Goal: Navigation & Orientation: Find specific page/section

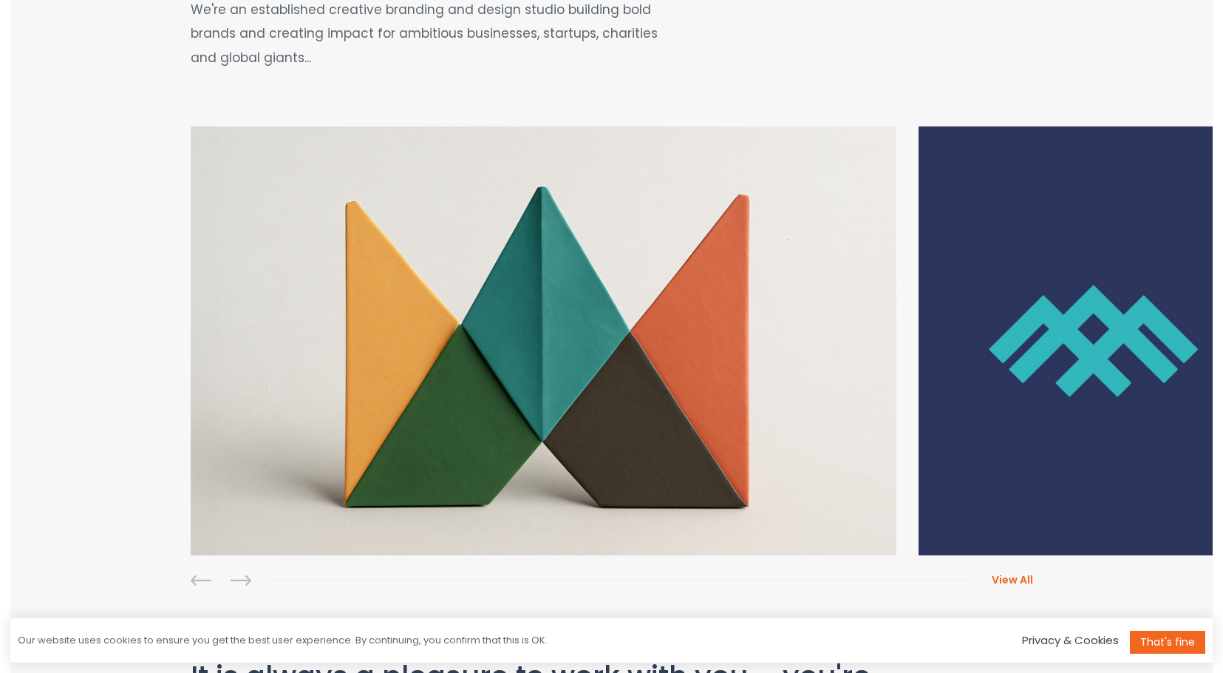
scroll to position [280, 0]
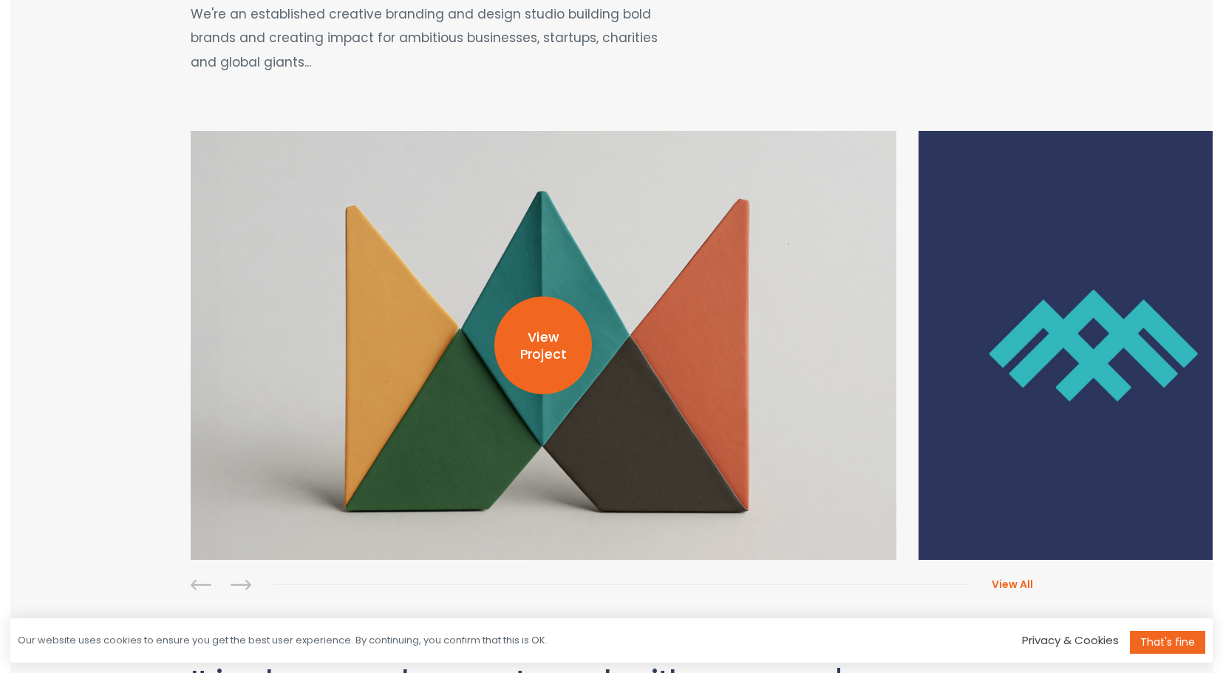
click at [558, 350] on p "View Project" at bounding box center [544, 346] width 98 height 34
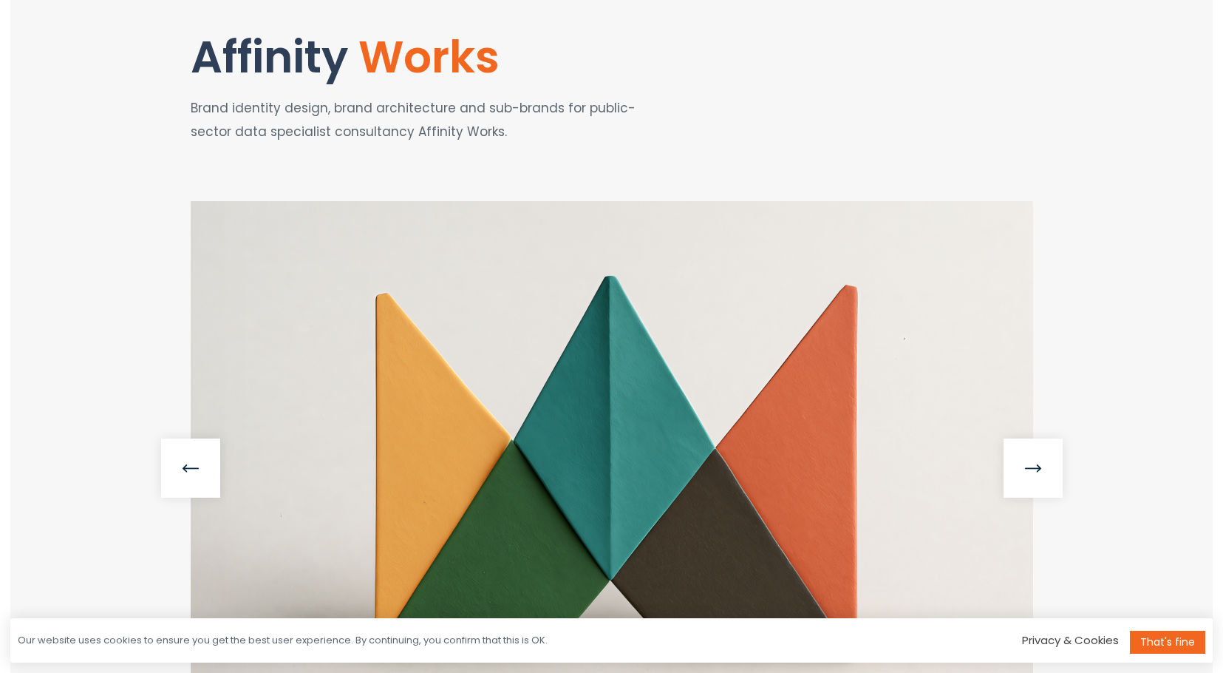
scroll to position [191, 0]
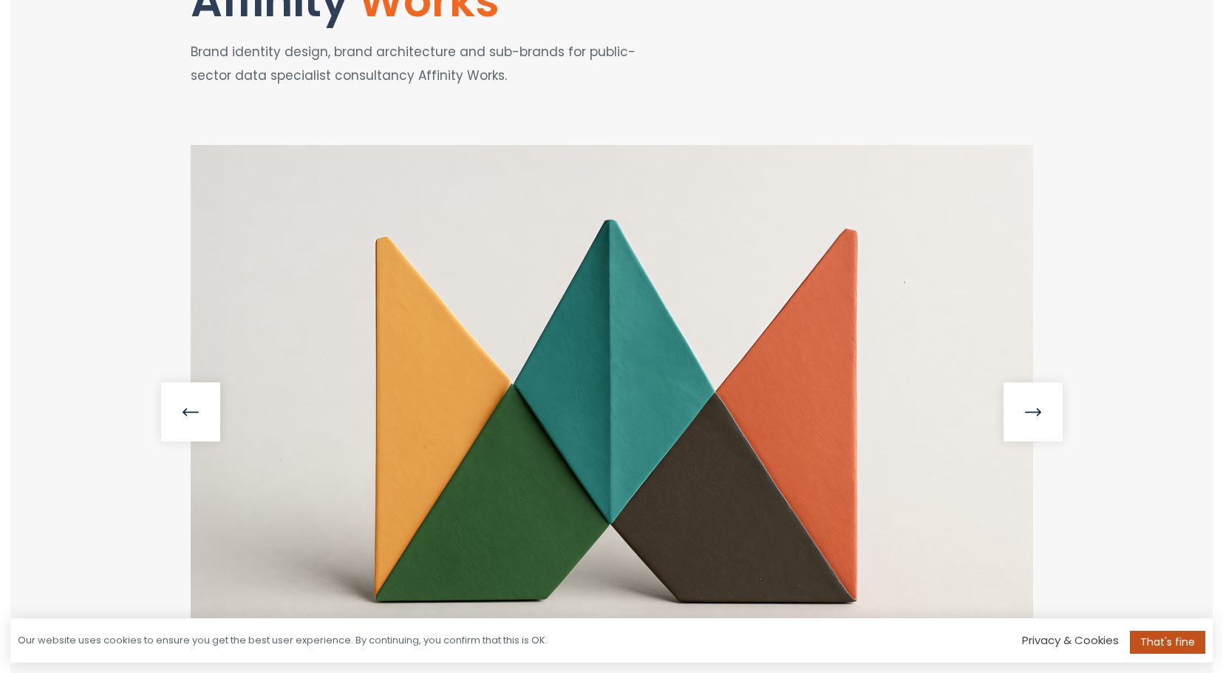
click at [1147, 645] on link "That's fine" at bounding box center [1167, 642] width 75 height 23
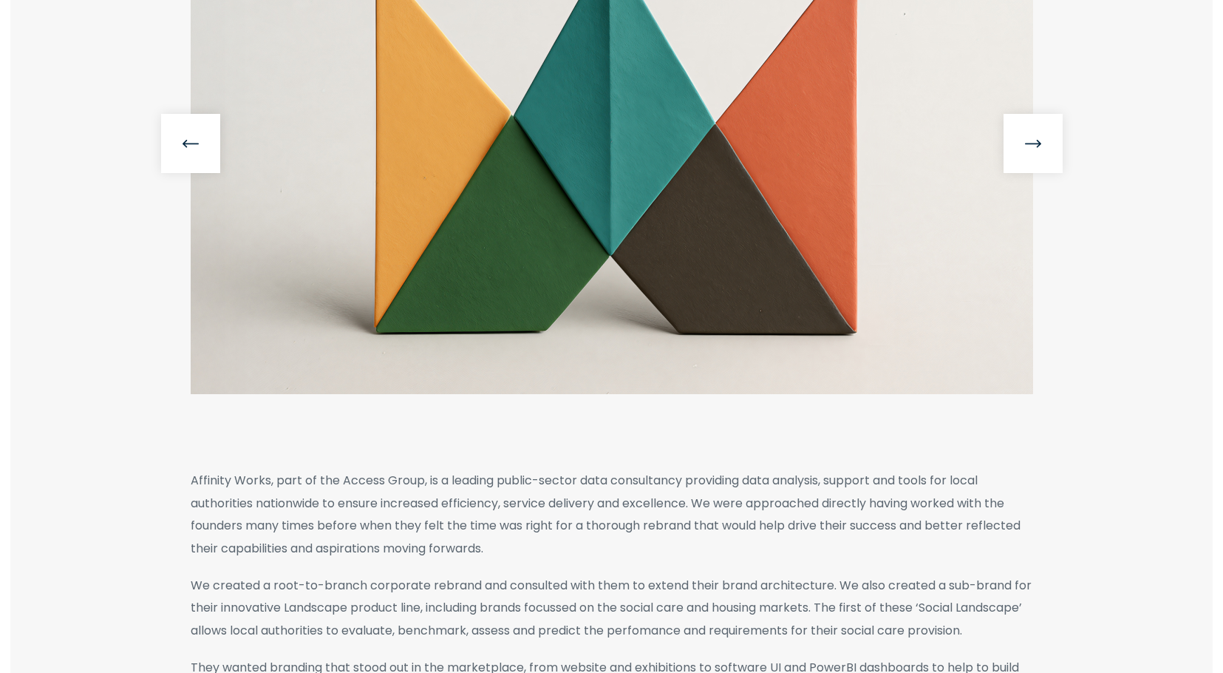
scroll to position [376, 0]
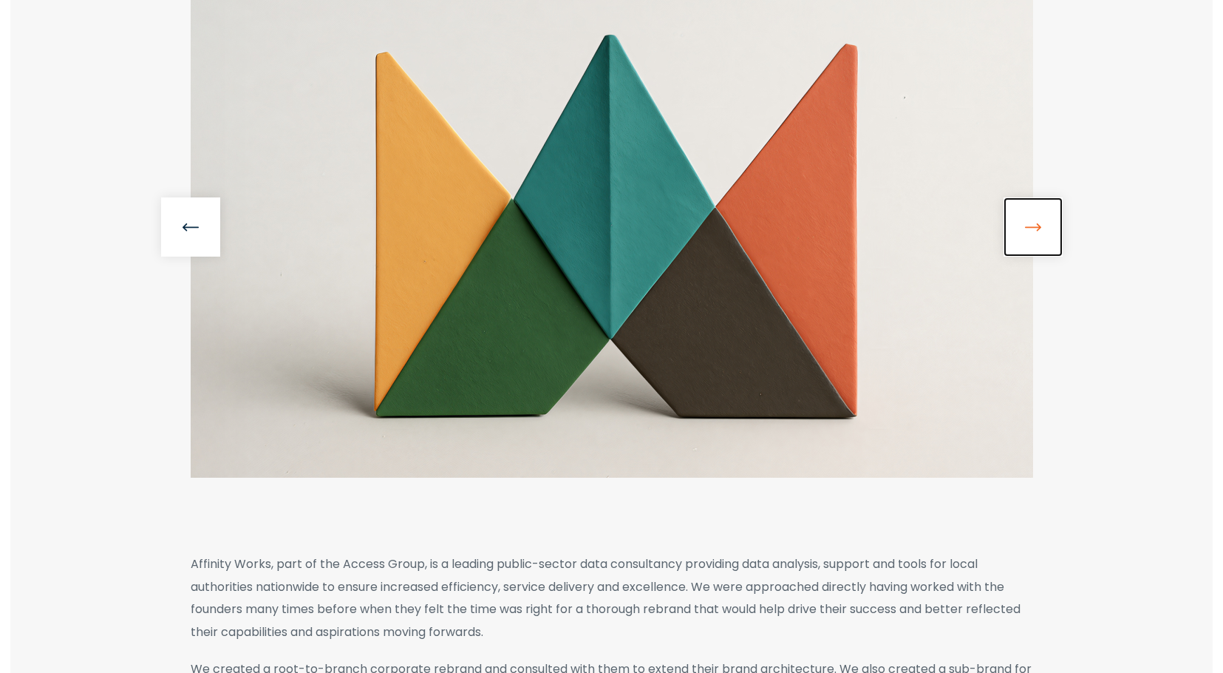
click at [1025, 238] on link at bounding box center [1033, 226] width 59 height 59
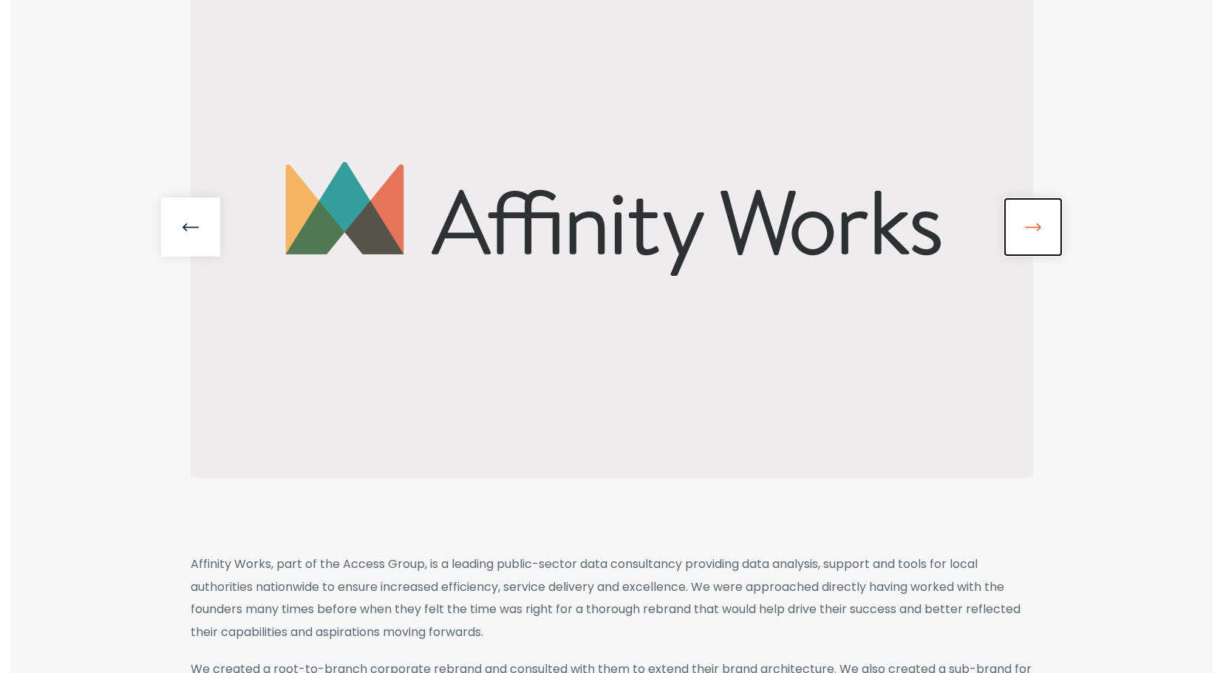
click at [1024, 237] on link at bounding box center [1033, 226] width 59 height 59
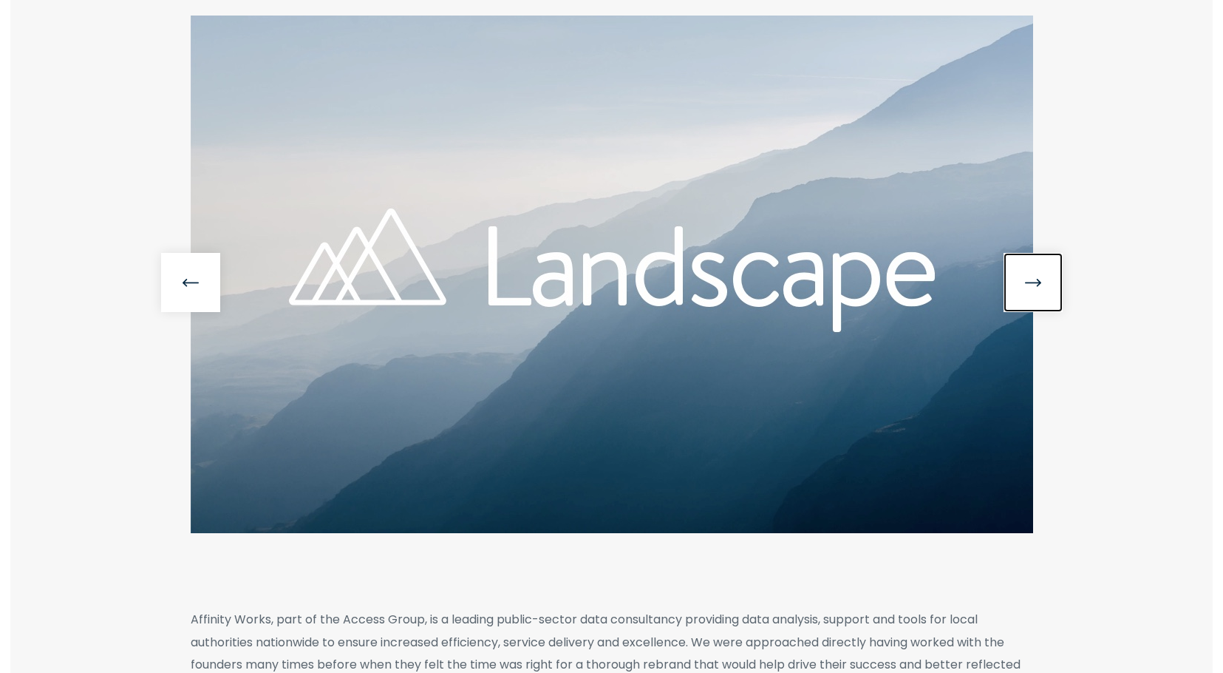
scroll to position [319, 0]
click at [1033, 257] on link at bounding box center [1033, 283] width 59 height 59
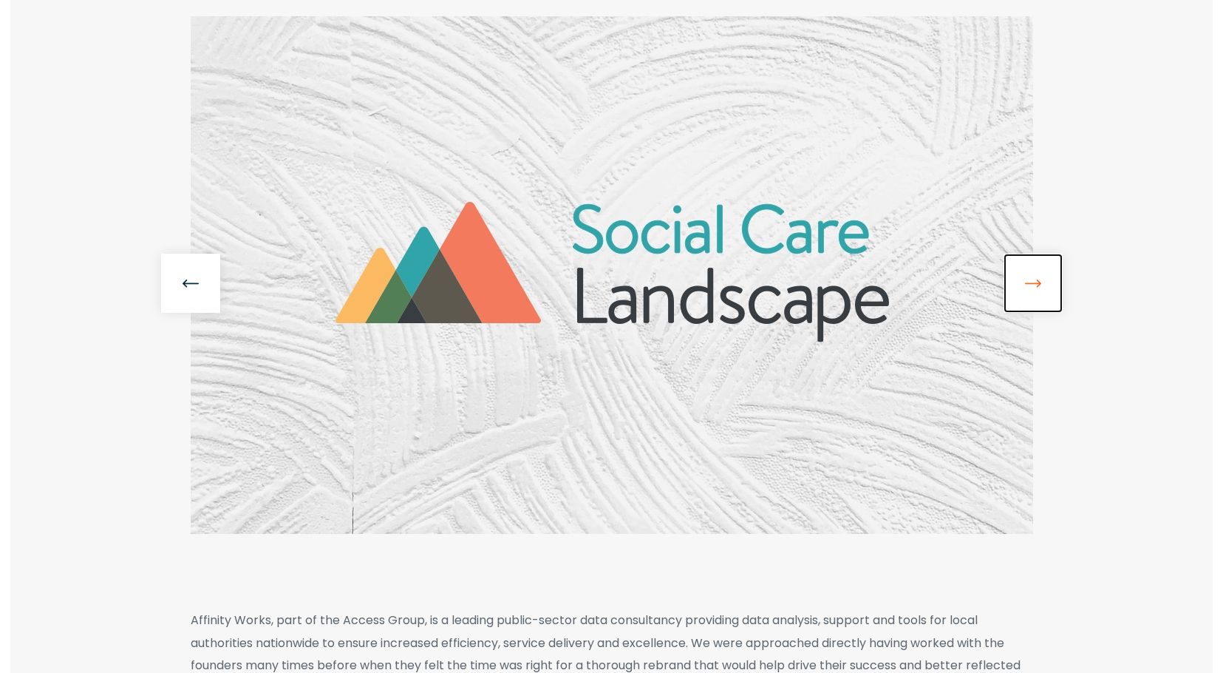
click at [1033, 276] on link at bounding box center [1033, 283] width 59 height 59
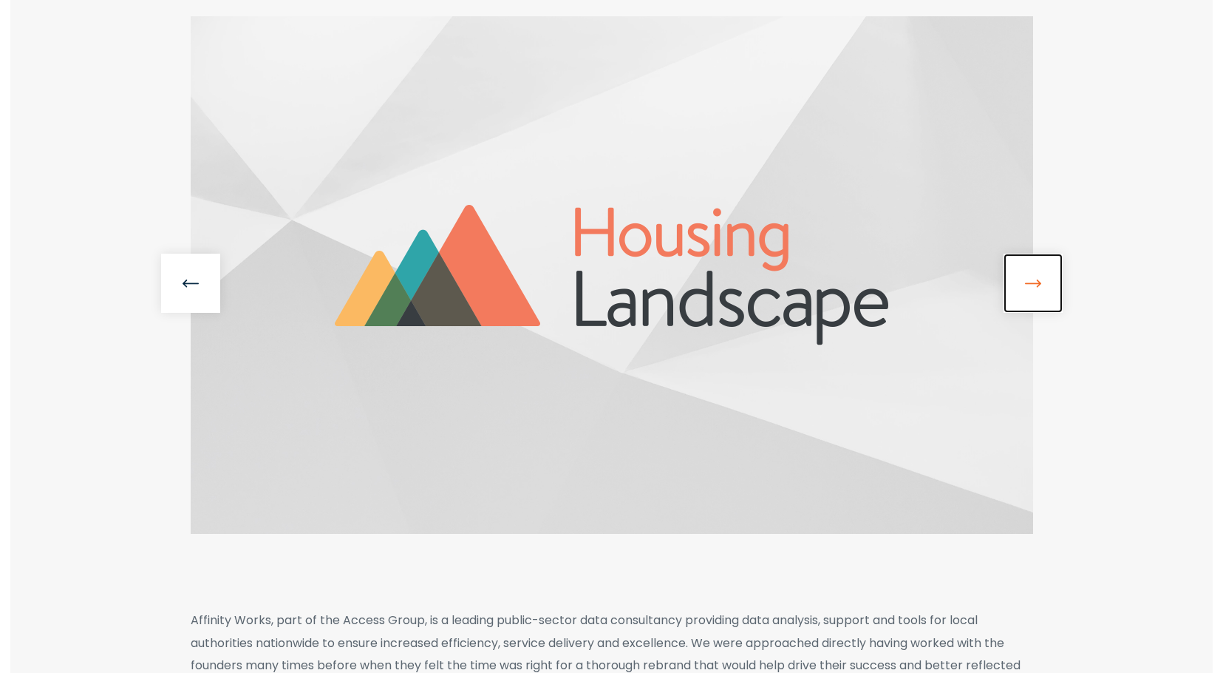
click at [1034, 277] on link at bounding box center [1033, 283] width 59 height 59
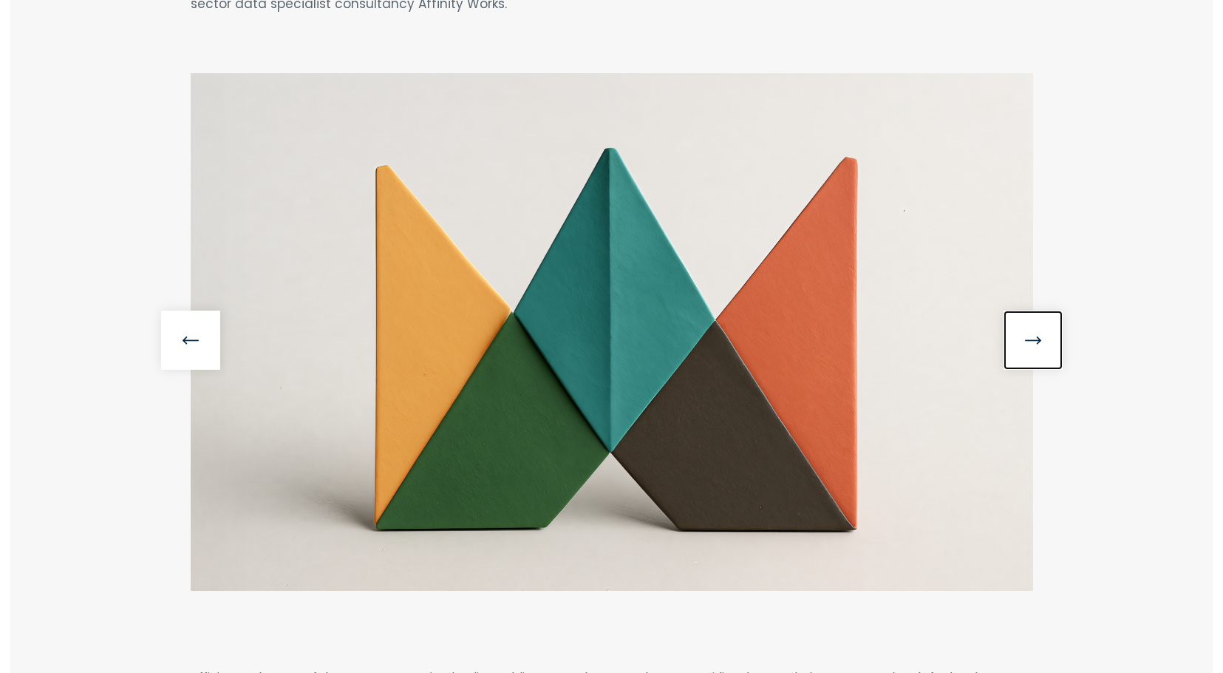
scroll to position [224, 0]
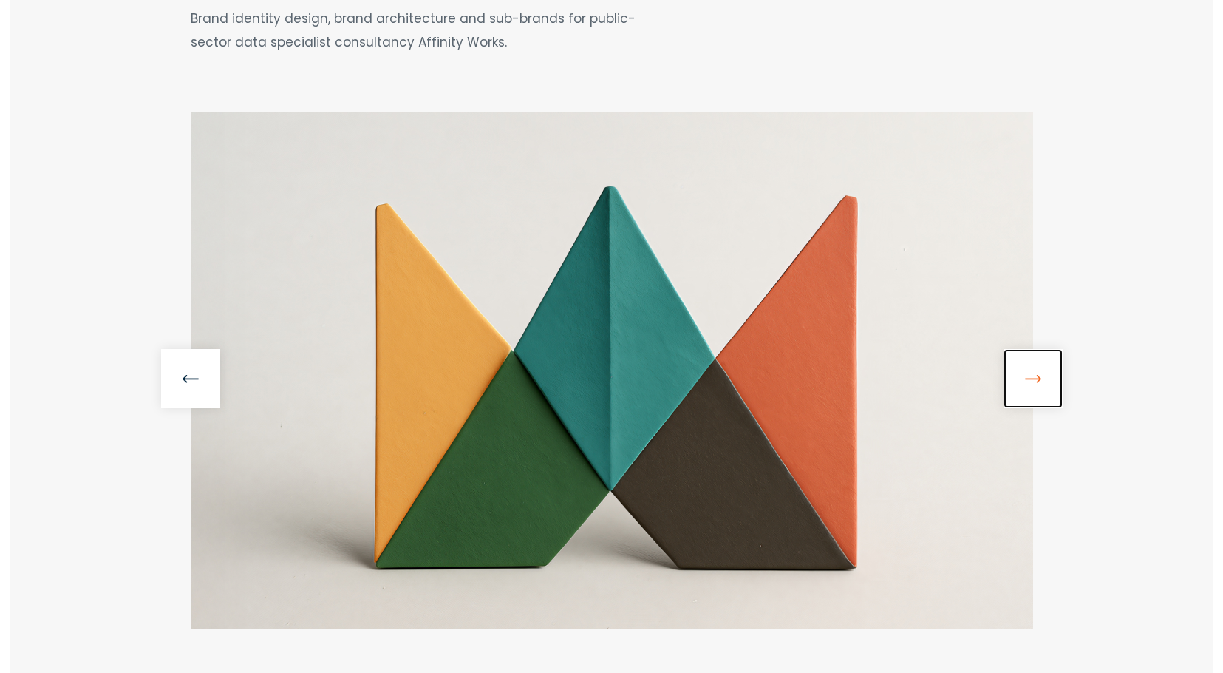
click at [1028, 381] on link at bounding box center [1033, 378] width 59 height 59
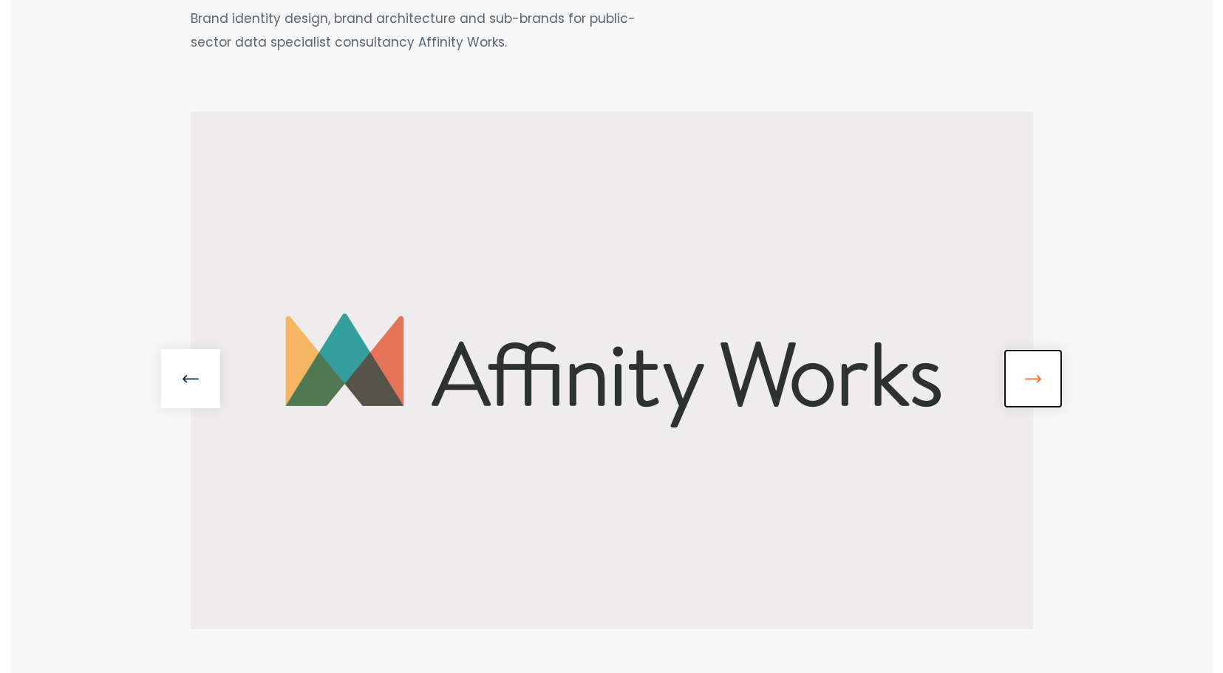
click at [1030, 380] on link at bounding box center [1033, 378] width 59 height 59
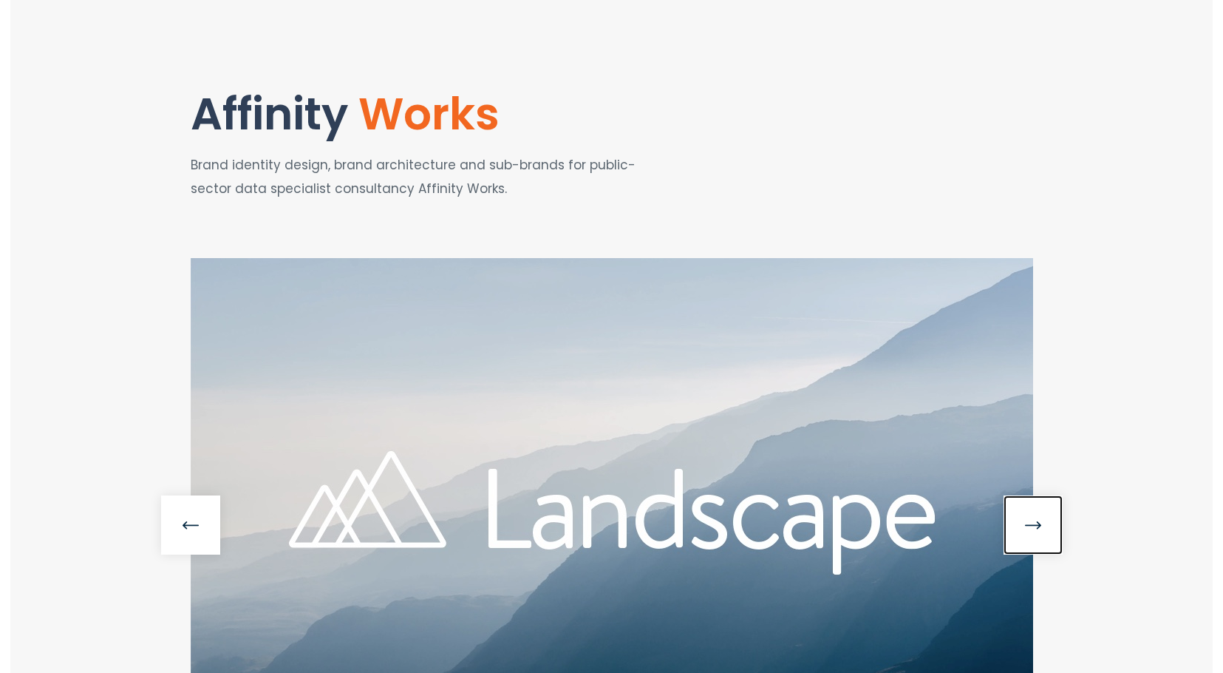
scroll to position [0, 0]
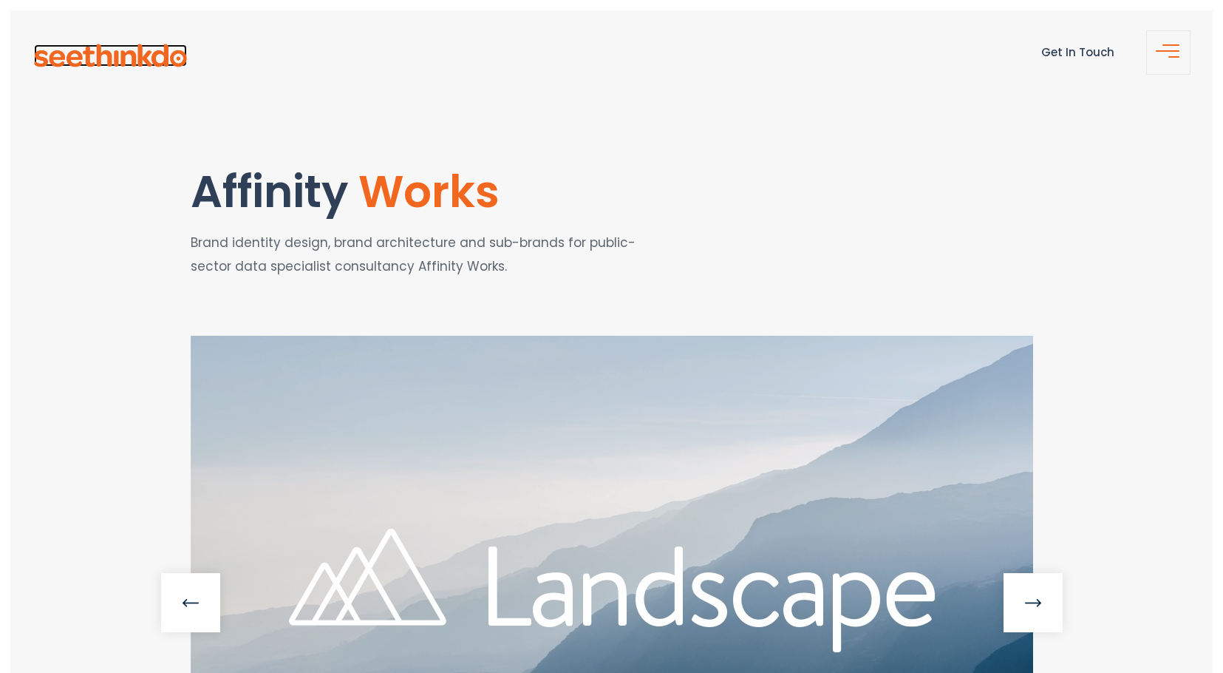
click at [140, 52] on img at bounding box center [110, 55] width 153 height 23
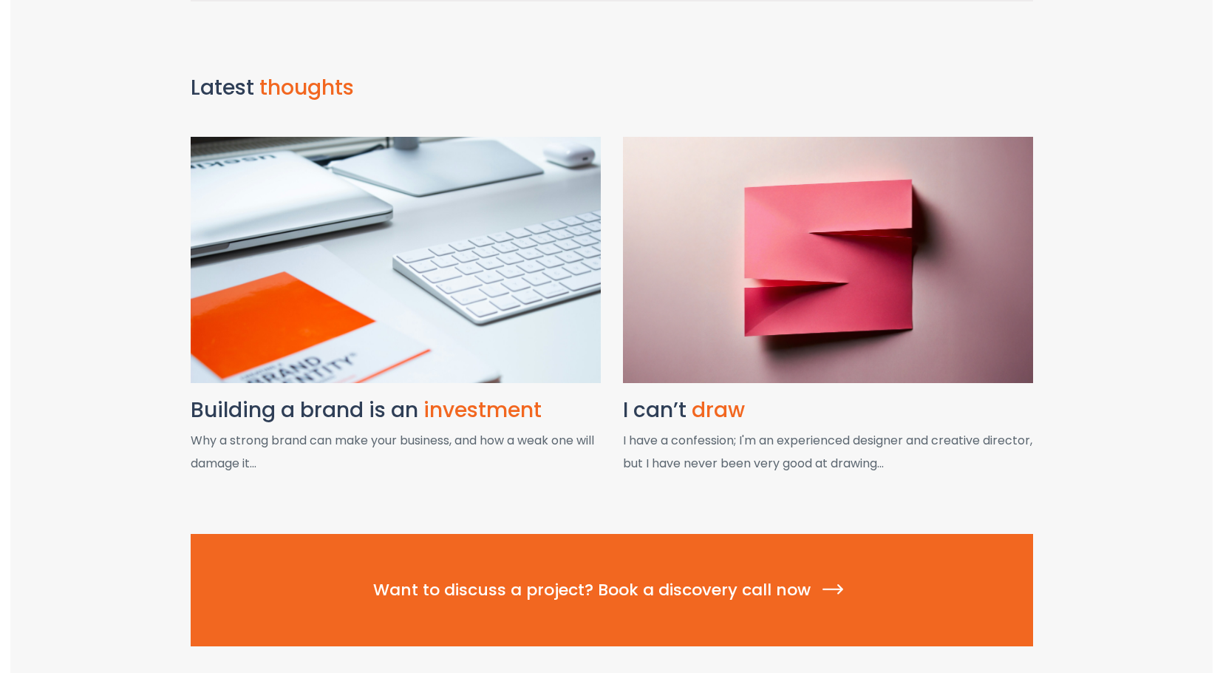
scroll to position [1732, 0]
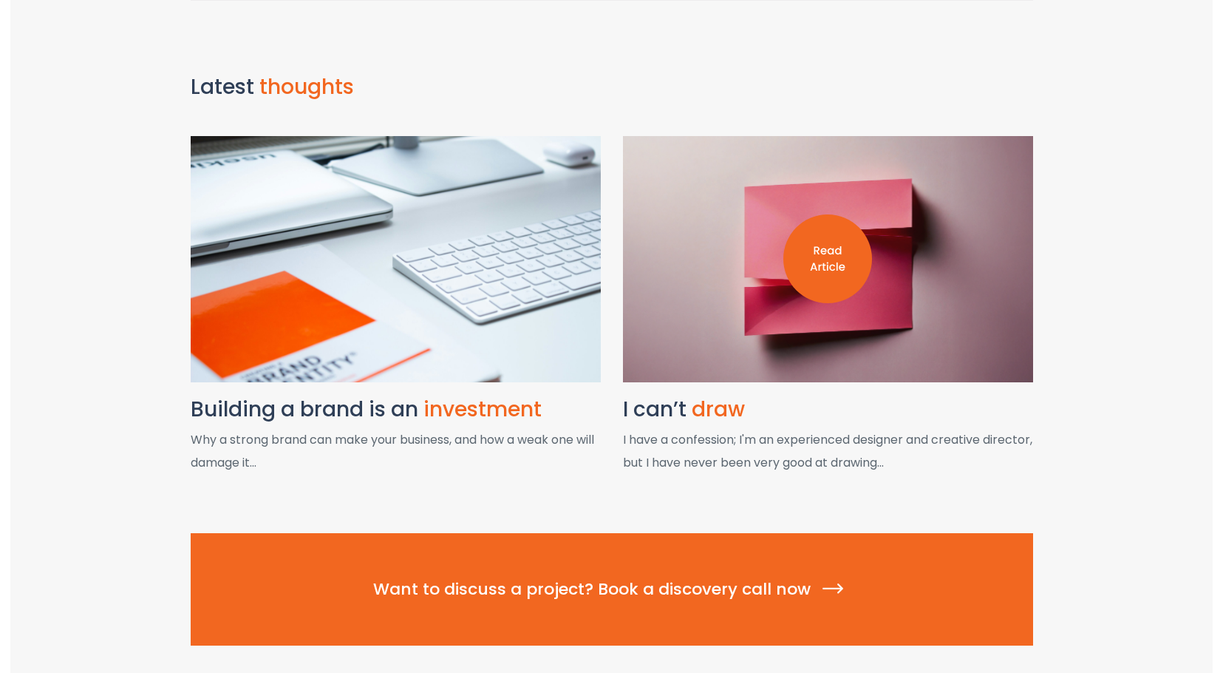
click at [917, 285] on div at bounding box center [828, 259] width 410 height 246
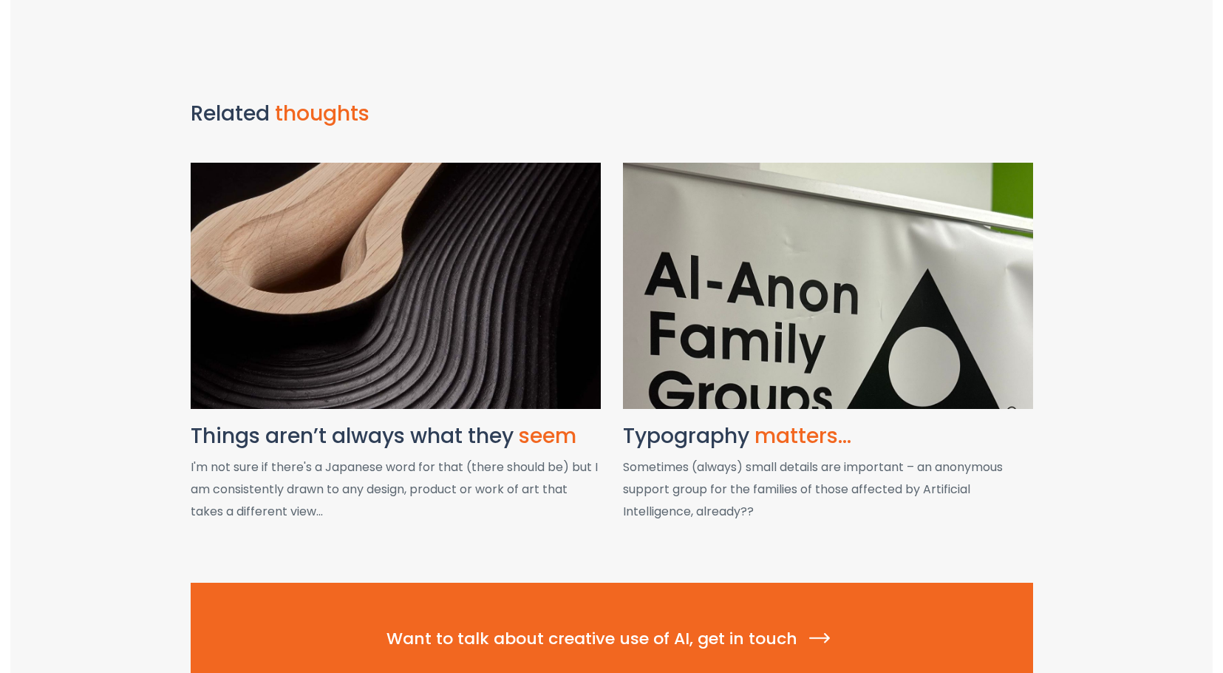
scroll to position [3250, 0]
